Goal: Information Seeking & Learning: Learn about a topic

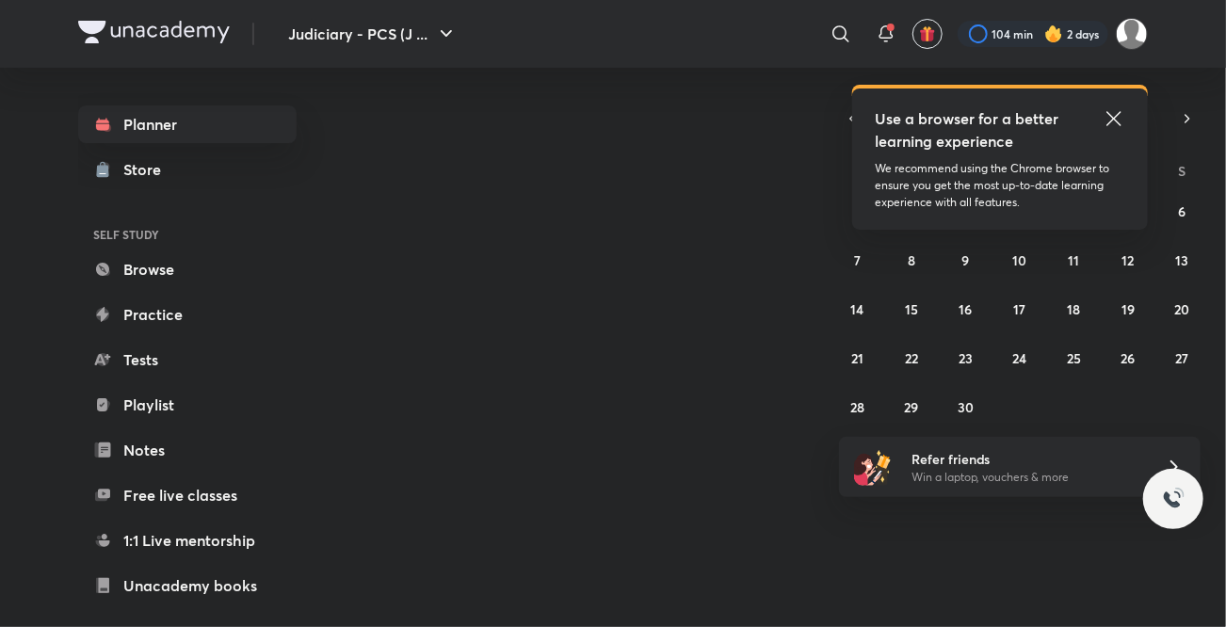
click at [1109, 118] on icon at bounding box center [1114, 118] width 23 height 23
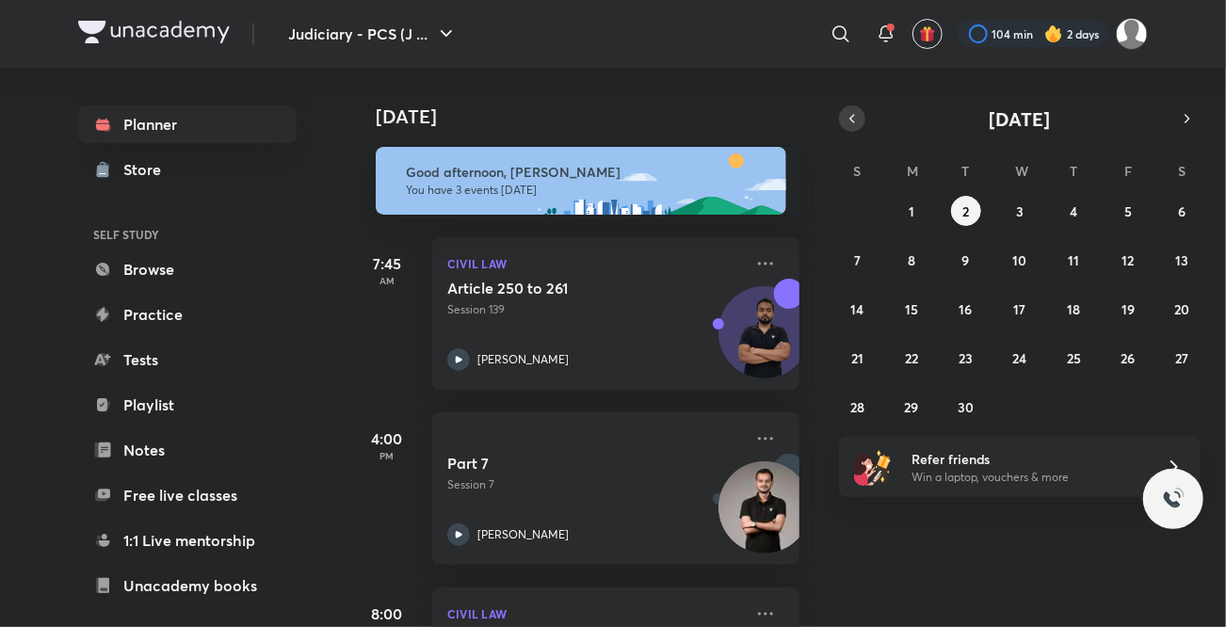
click at [856, 121] on icon "button" at bounding box center [852, 118] width 15 height 17
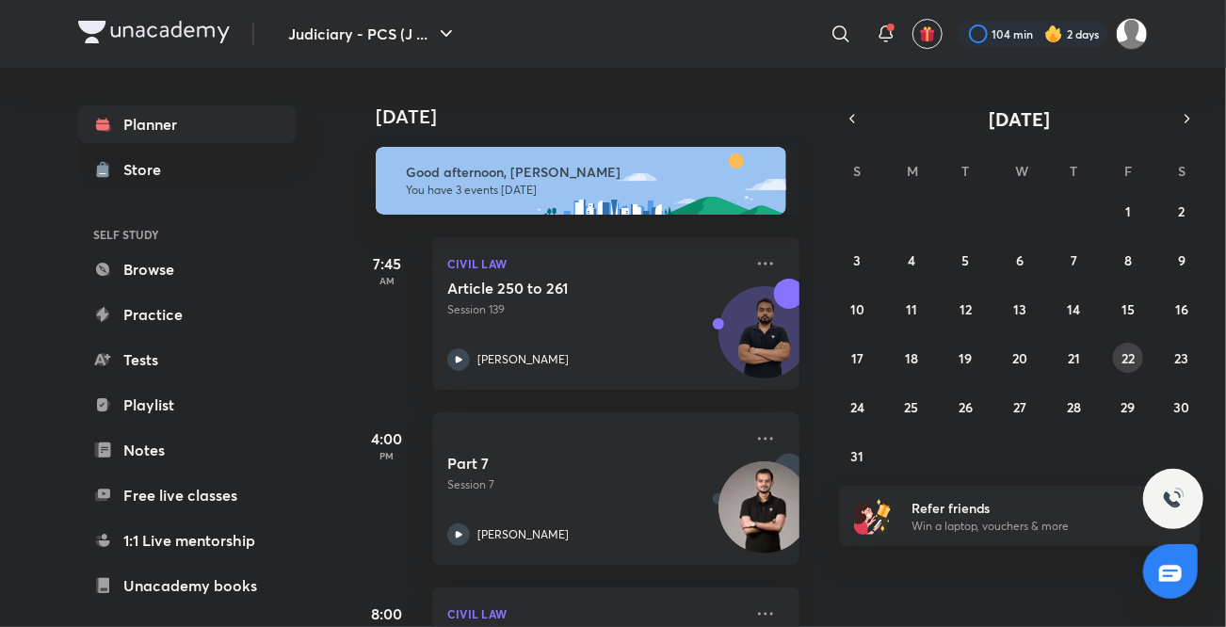
click at [1119, 352] on button "22" at bounding box center [1128, 358] width 30 height 30
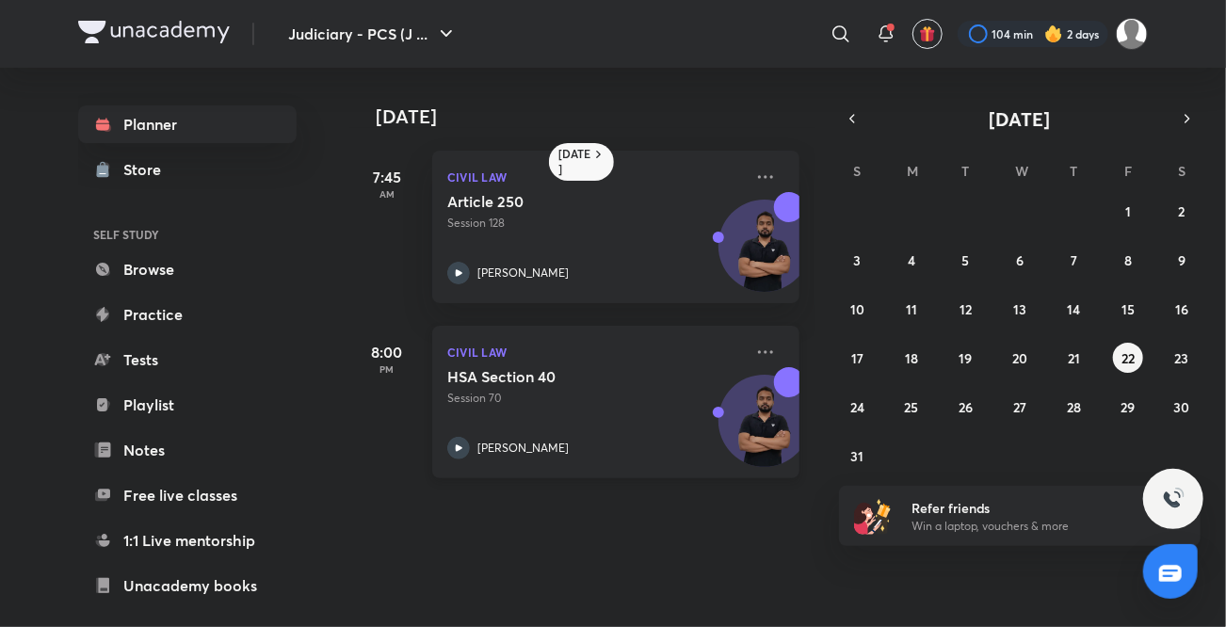
click at [459, 444] on icon at bounding box center [458, 448] width 23 height 23
